Goal: Navigation & Orientation: Find specific page/section

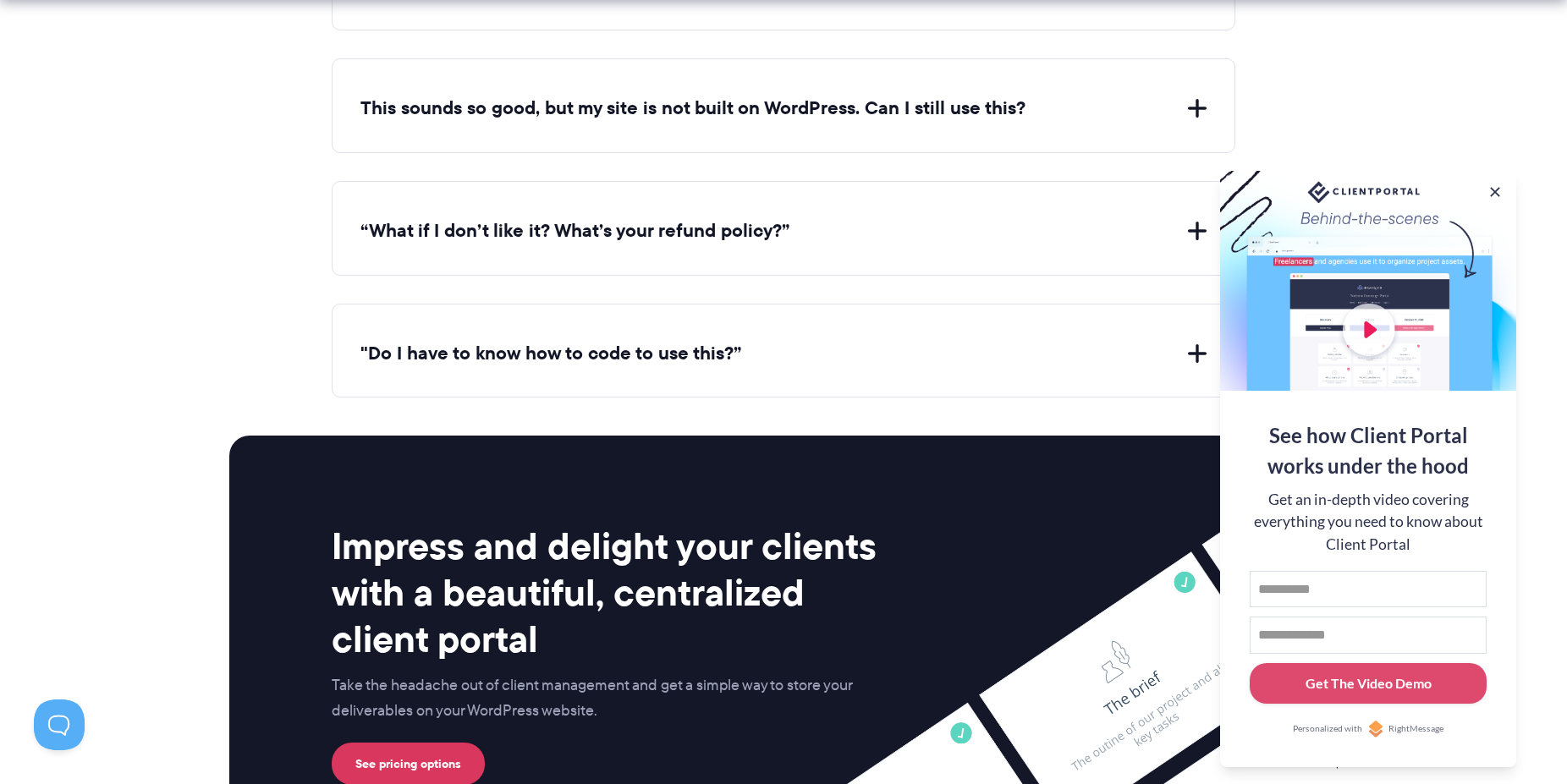
scroll to position [6985, 0]
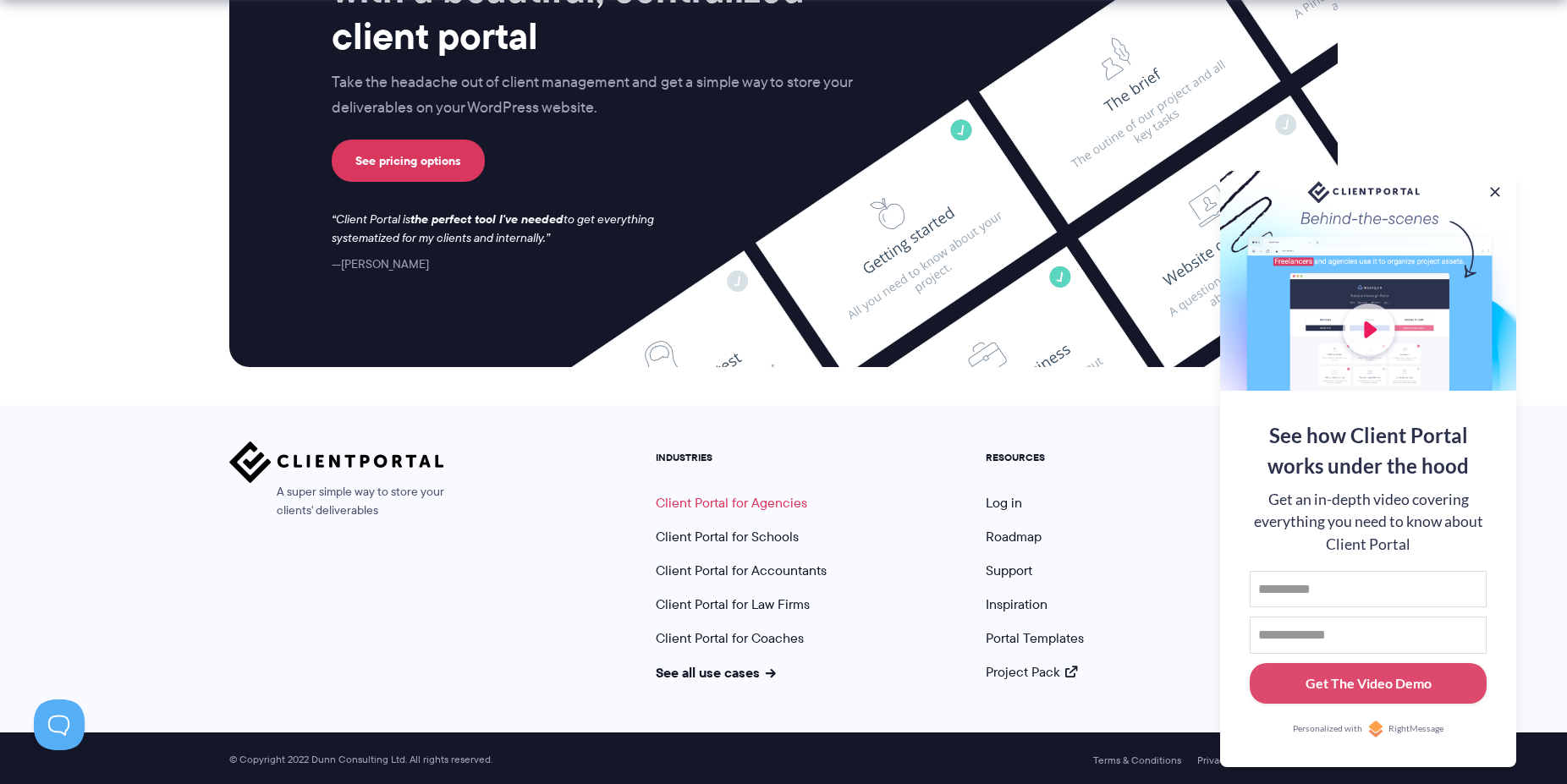
click at [736, 500] on link "Client Portal for Agencies" at bounding box center [730, 502] width 151 height 19
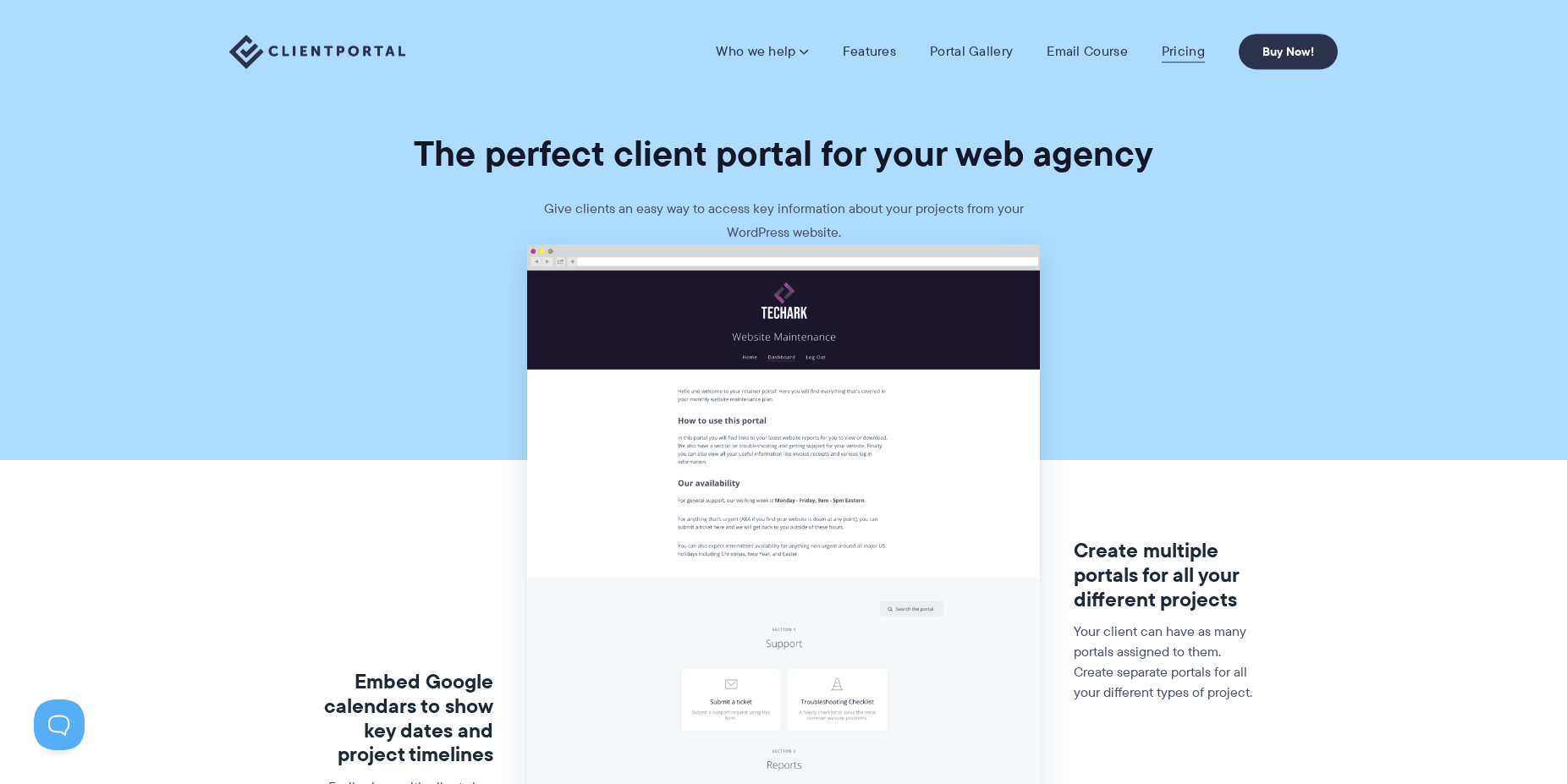
click at [1183, 47] on link "Pricing" at bounding box center [1182, 51] width 43 height 16
